Goal: Task Accomplishment & Management: Manage account settings

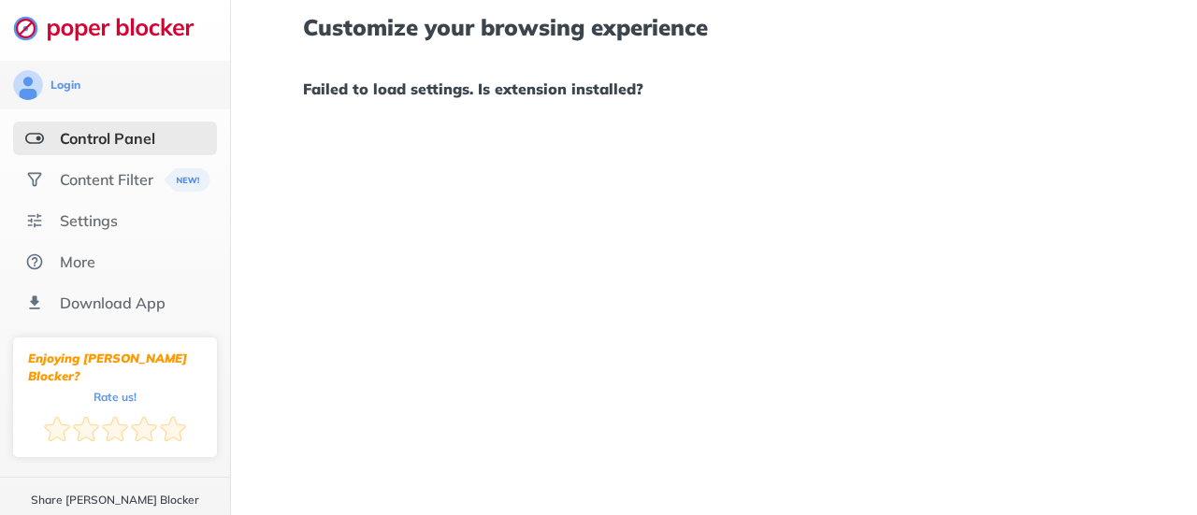
click at [112, 133] on div "Control Panel" at bounding box center [107, 138] width 95 height 19
click at [88, 144] on div "Control Panel" at bounding box center [107, 138] width 95 height 19
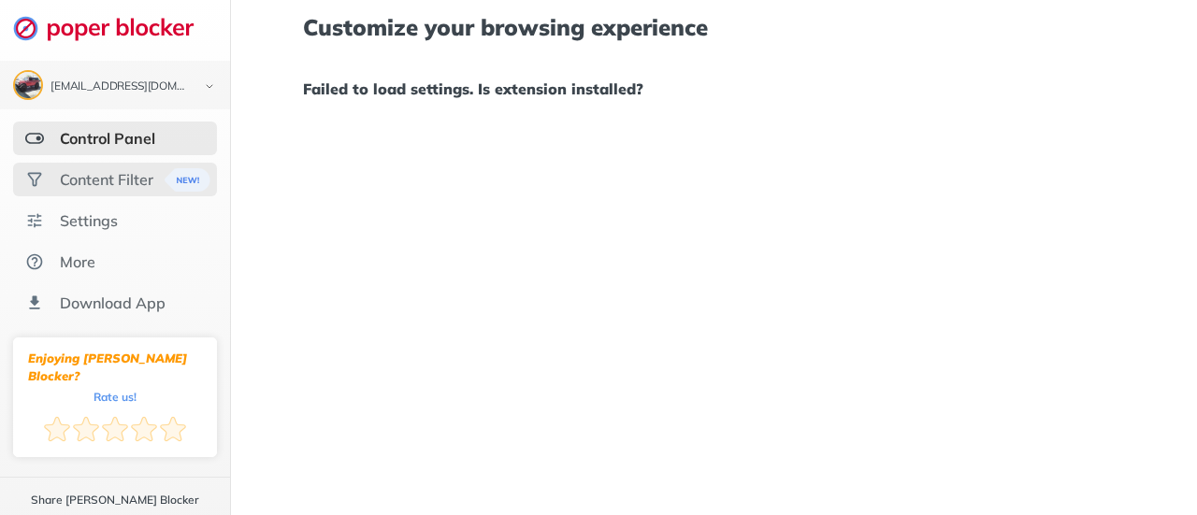
drag, startPoint x: 89, startPoint y: 159, endPoint x: 88, endPoint y: 176, distance: 16.9
click at [88, 176] on ul "Control Panel Content Filter Settings More Download App" at bounding box center [115, 221] width 230 height 198
click at [88, 176] on div "Content Filter" at bounding box center [107, 179] width 94 height 19
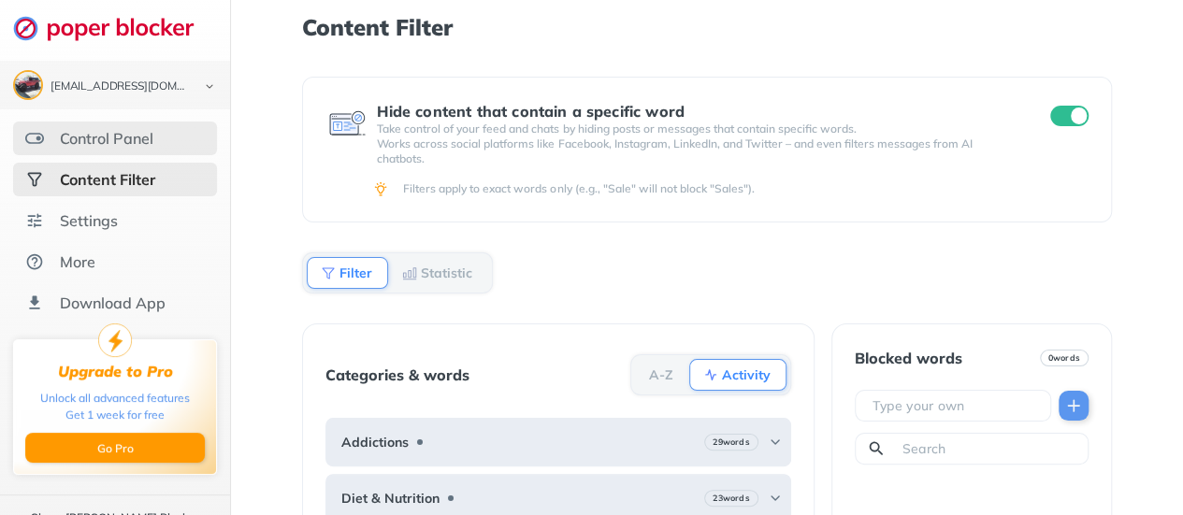
click at [92, 148] on div "Control Panel" at bounding box center [115, 139] width 204 height 34
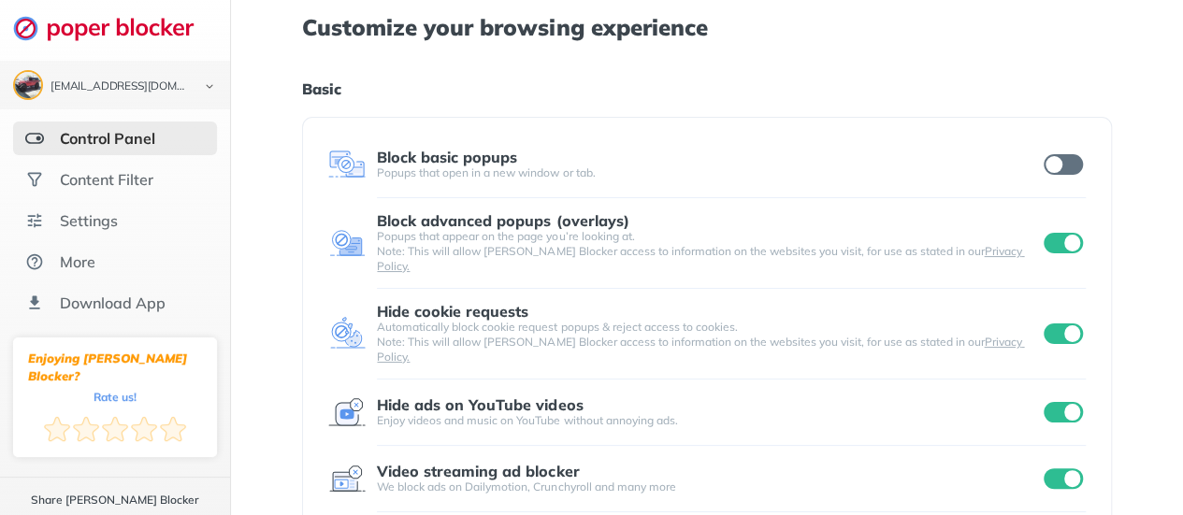
click at [1053, 233] on input "checkbox" at bounding box center [1063, 243] width 39 height 21
click at [1060, 149] on div "Block basic popups Popups that open in a new window or tab." at bounding box center [706, 164] width 757 height 37
drag, startPoint x: 1057, startPoint y: 162, endPoint x: 1055, endPoint y: 250, distance: 87.9
click at [1055, 250] on div "Block basic popups Popups that open in a new window or tab. Block advanced popu…" at bounding box center [706, 355] width 809 height 476
drag, startPoint x: 1055, startPoint y: 250, endPoint x: 1060, endPoint y: 241, distance: 9.6
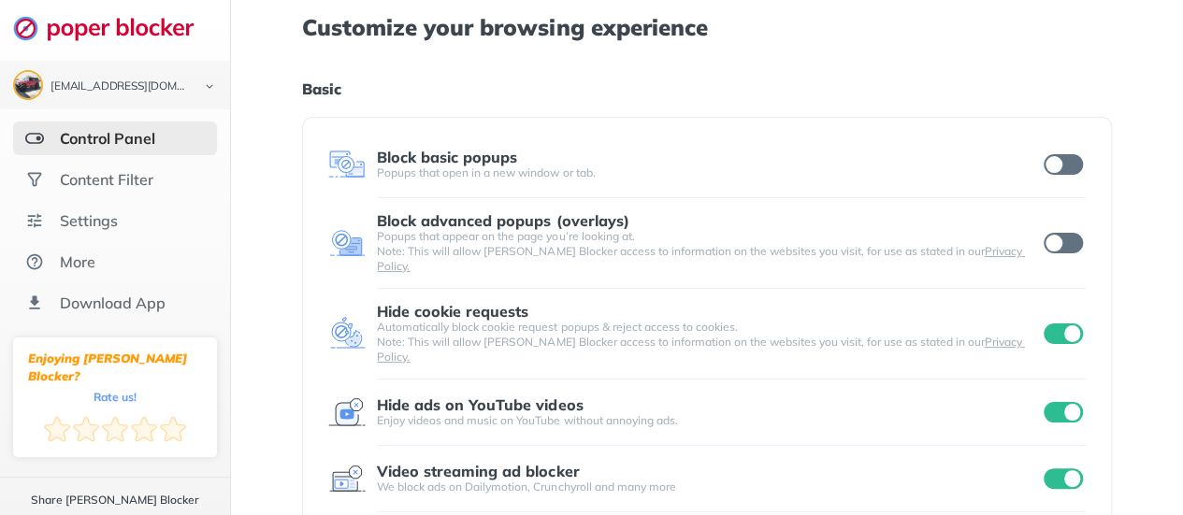
click at [1060, 241] on div "Block advanced popups (overlays) Popups that appear on the page you’re looking …" at bounding box center [706, 243] width 757 height 62
drag, startPoint x: 1060, startPoint y: 241, endPoint x: 1057, endPoint y: 229, distance: 12.5
click at [1057, 233] on input "checkbox" at bounding box center [1063, 243] width 39 height 21
click at [1057, 229] on div "[EMAIL_ADDRESS][DOMAIN_NAME] Logout Control Panel Content Filter Settings More …" at bounding box center [591, 498] width 1183 height 997
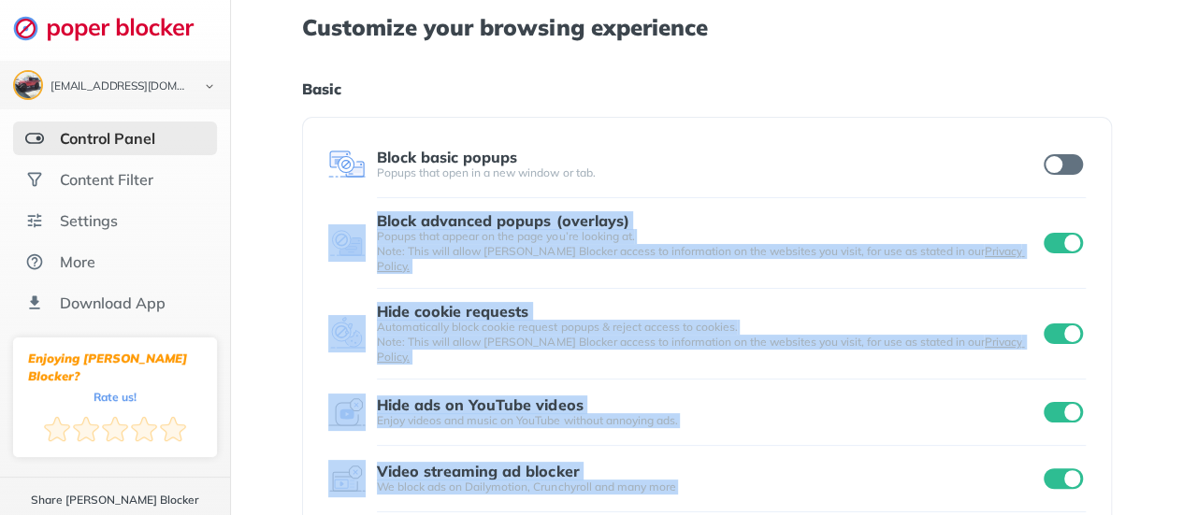
drag, startPoint x: 1057, startPoint y: 229, endPoint x: 1057, endPoint y: 171, distance: 58.0
click at [1057, 171] on input "checkbox" at bounding box center [1063, 164] width 39 height 21
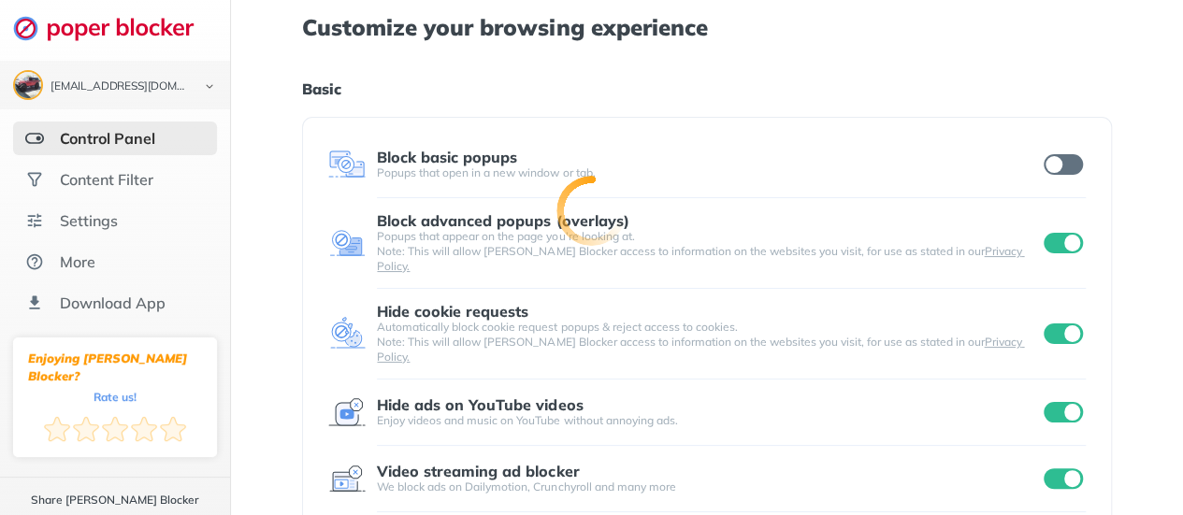
click at [1070, 168] on div "[EMAIL_ADDRESS][DOMAIN_NAME] Logout Control Panel Content Filter Settings More …" at bounding box center [591, 498] width 1183 height 997
